Goal: Task Accomplishment & Management: Manage account settings

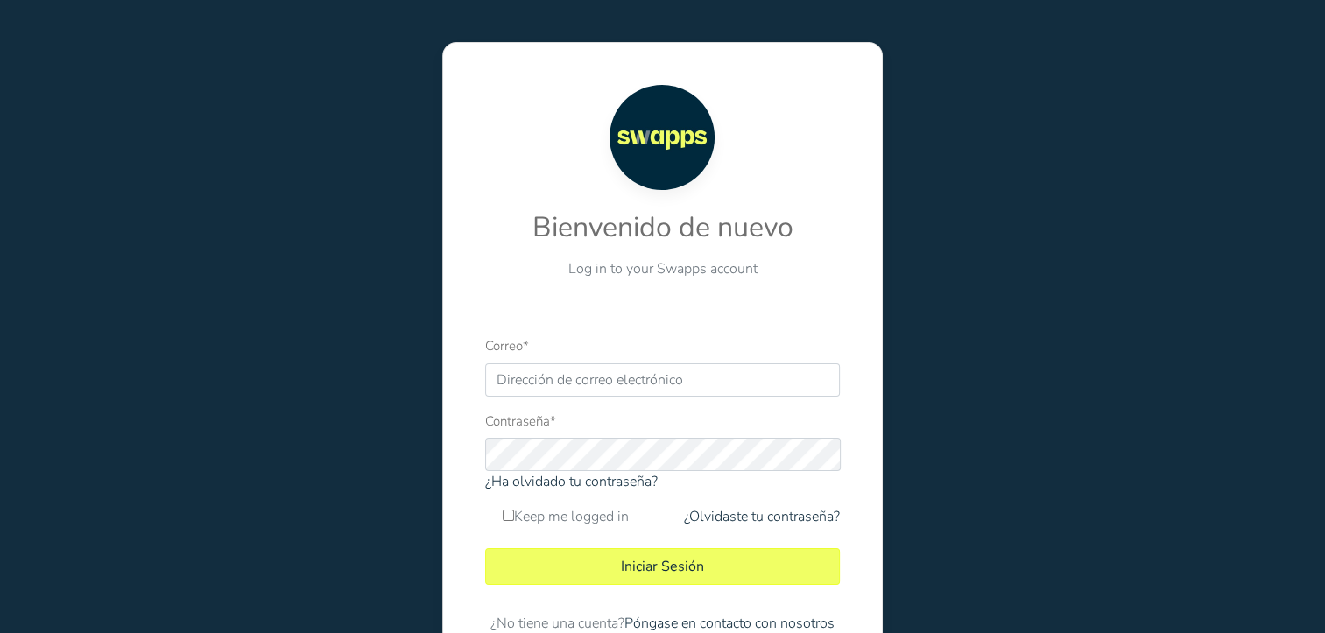
click at [1055, 131] on div "Bienvenido de nuevo Log in to your Swapps account Correo * Contraseña * ¿Ha olv…" at bounding box center [662, 366] width 1351 height 733
click at [578, 4] on div "Bienvenido de nuevo Log in to your Swapps account Correo * Contraseña * ¿Ha olv…" at bounding box center [663, 366] width 701 height 733
click at [1016, 328] on div "Bienvenido de nuevo Log in to your Swapps account Correo * Contraseña * ¿Ha olv…" at bounding box center [662, 366] width 1351 height 733
drag, startPoint x: 917, startPoint y: 44, endPoint x: 967, endPoint y: 3, distance: 64.7
click at [917, 44] on div "Bienvenido de nuevo Log in to your Swapps account Correo * Contraseña * ¿Ha olv…" at bounding box center [663, 366] width 701 height 649
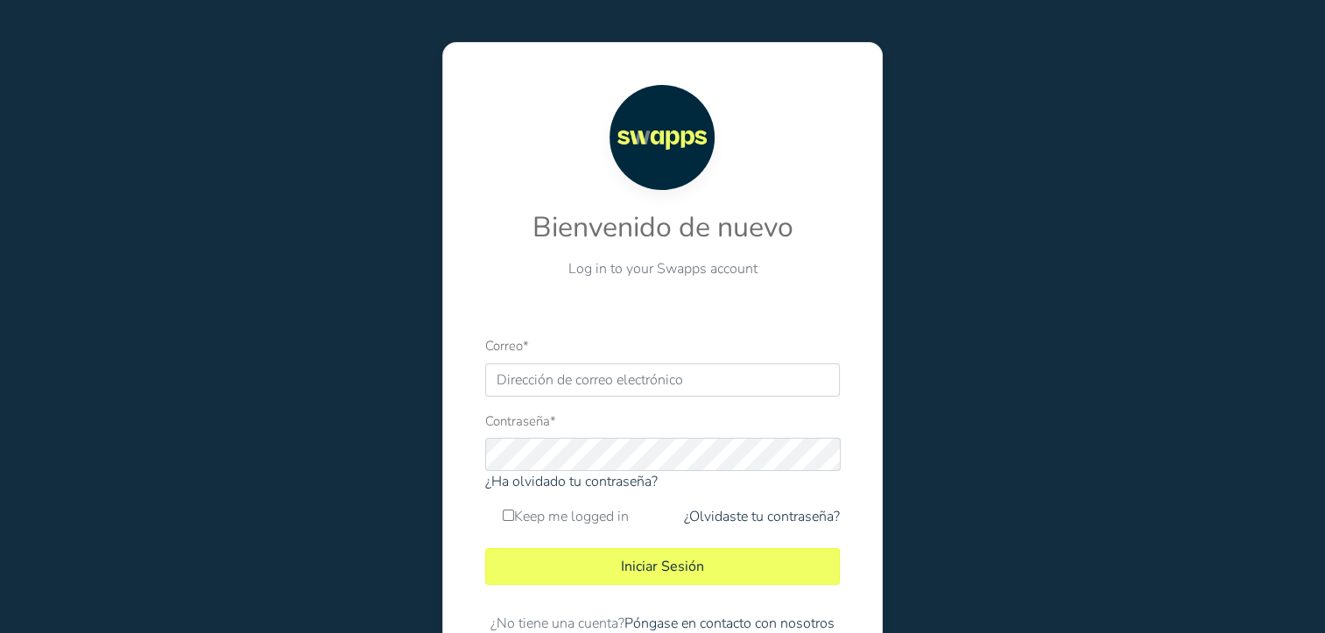
click at [1166, 317] on div "Bienvenido de nuevo Log in to your Swapps account Correo * Contraseña * ¿Ha olv…" at bounding box center [662, 366] width 1351 height 733
